Goal: Task Accomplishment & Management: Manage account settings

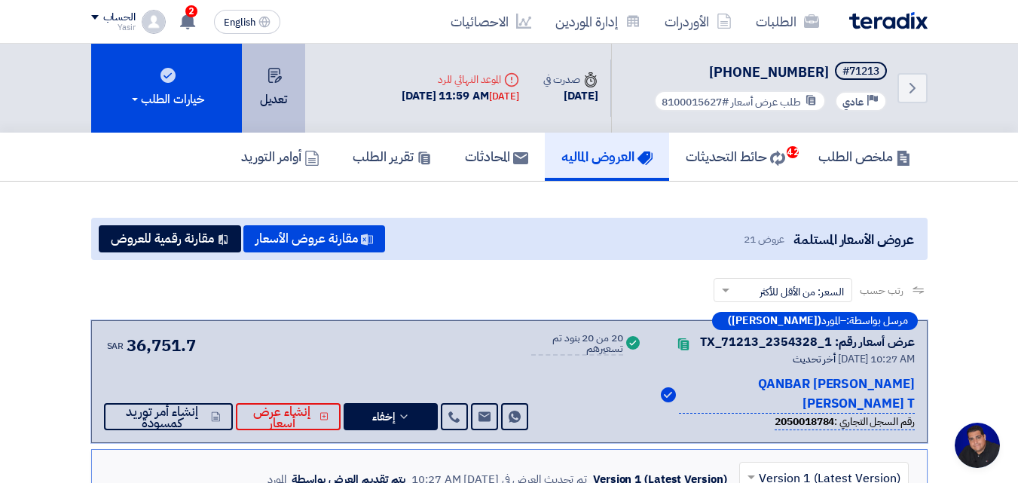
click at [278, 91] on button "تعديل" at bounding box center [273, 88] width 63 height 89
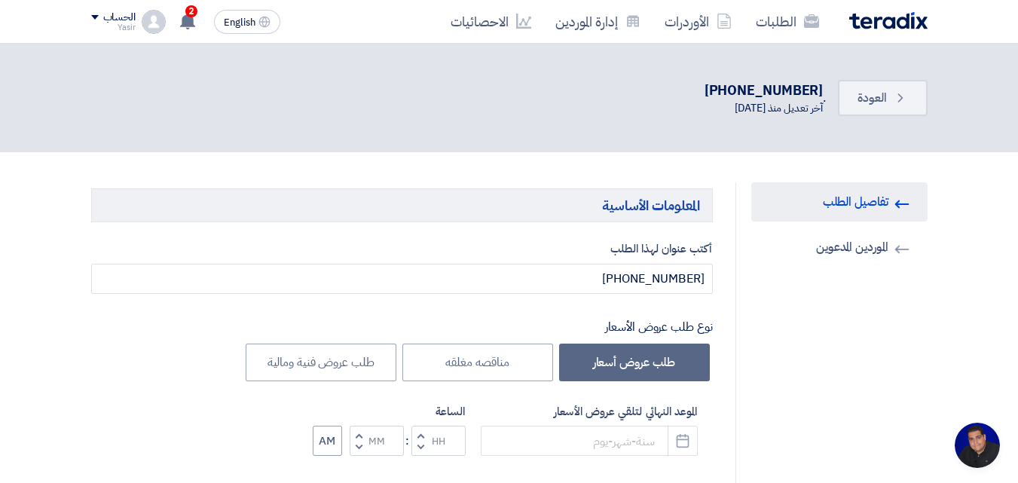
type input "[DATE]"
type input "11"
type input "59"
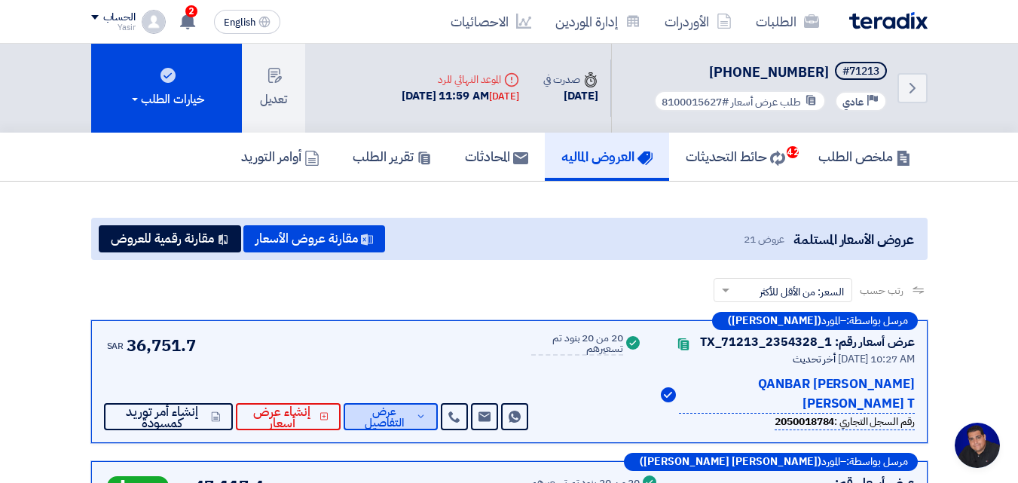
click at [397, 426] on span "عرض التفاصيل" at bounding box center [384, 417] width 57 height 23
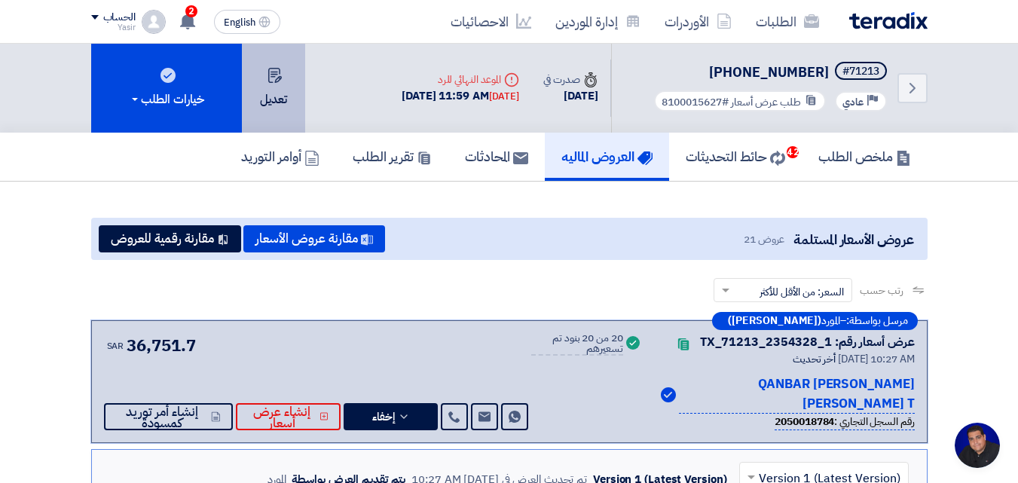
click at [272, 84] on button "تعديل" at bounding box center [273, 88] width 63 height 89
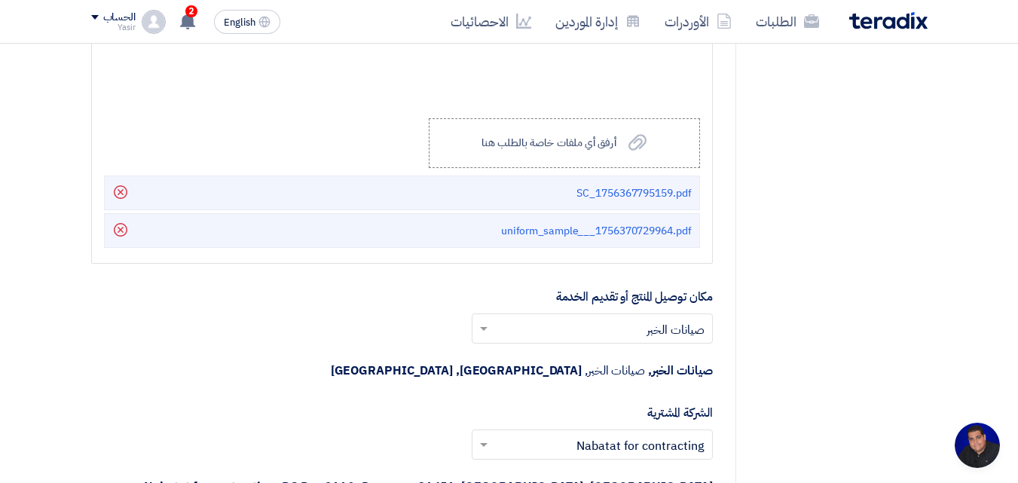
scroll to position [2938, 0]
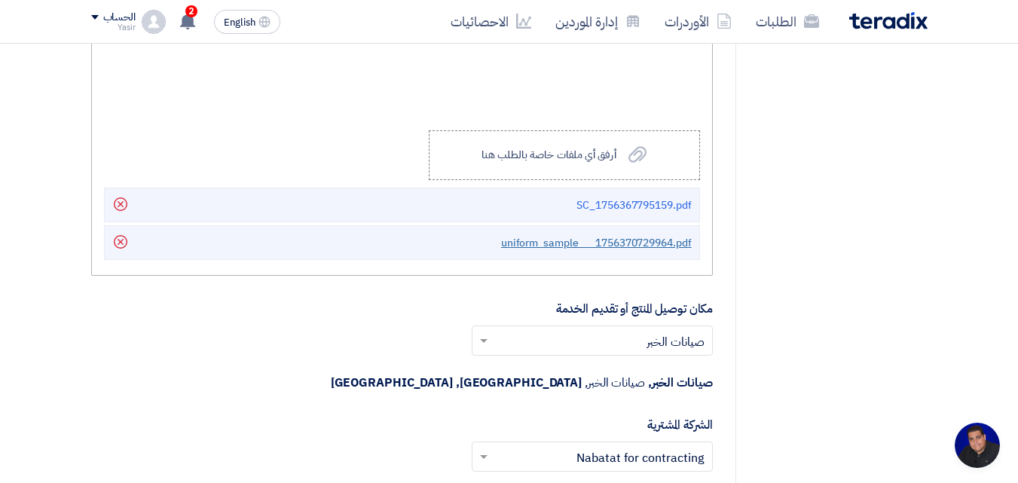
click at [559, 235] on span "uniform_sample___1756370729964.pdf" at bounding box center [596, 243] width 191 height 16
